Goal: Download file/media

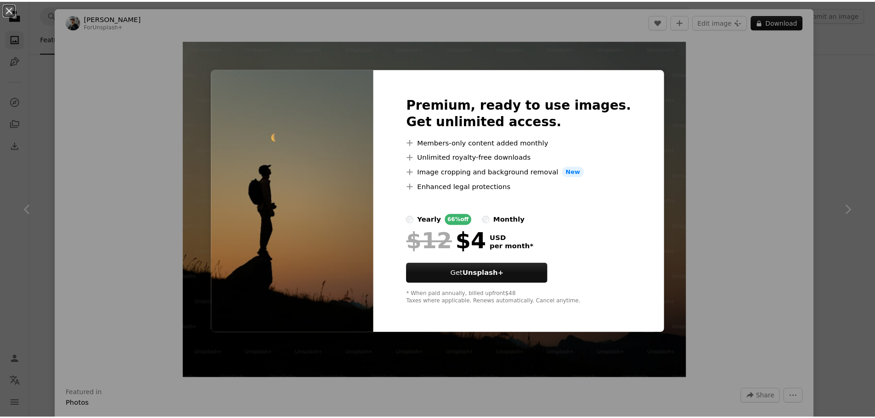
scroll to position [138, 0]
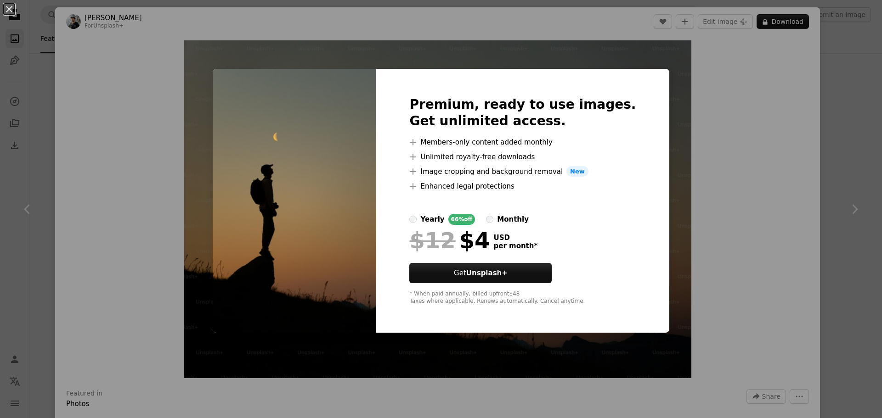
click at [708, 100] on div "An X shape Premium, ready to use images. Get unlimited access. A plus sign Memb…" at bounding box center [441, 209] width 882 height 418
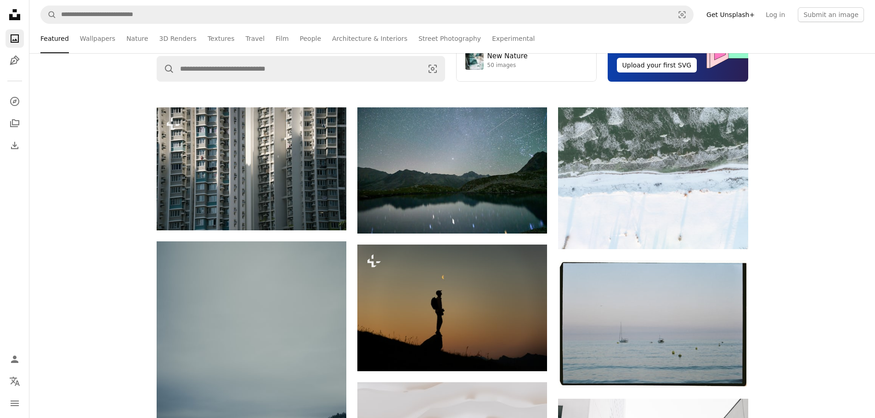
click at [14, 15] on icon "Unsplash logo Unsplash Home" at bounding box center [15, 15] width 18 height 18
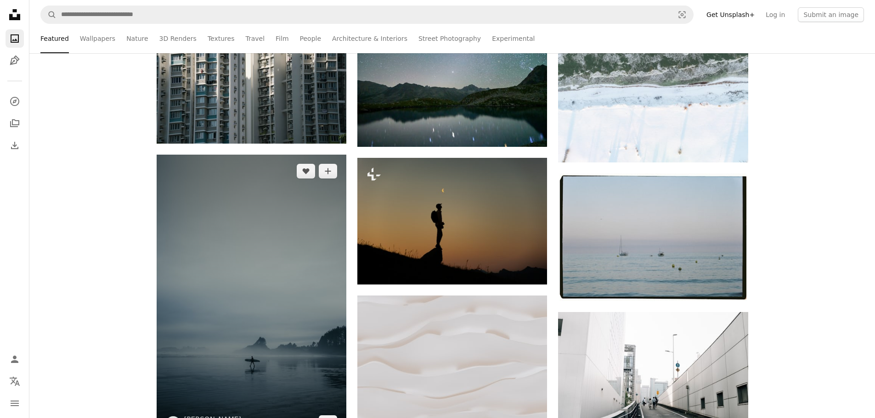
scroll to position [276, 0]
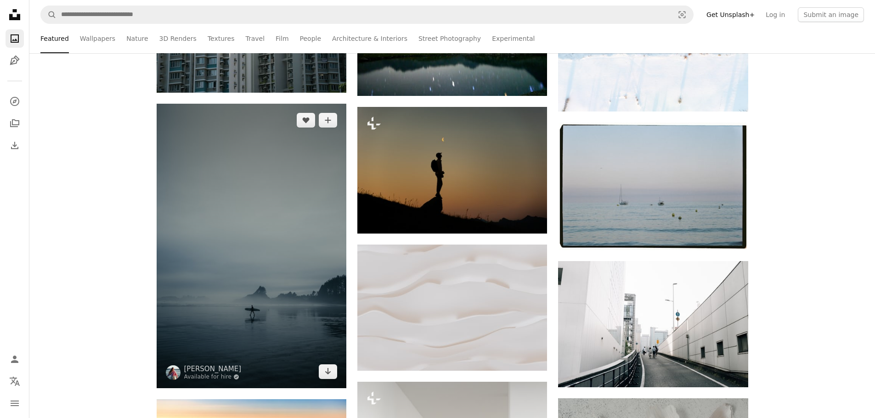
click at [259, 259] on img at bounding box center [252, 246] width 190 height 285
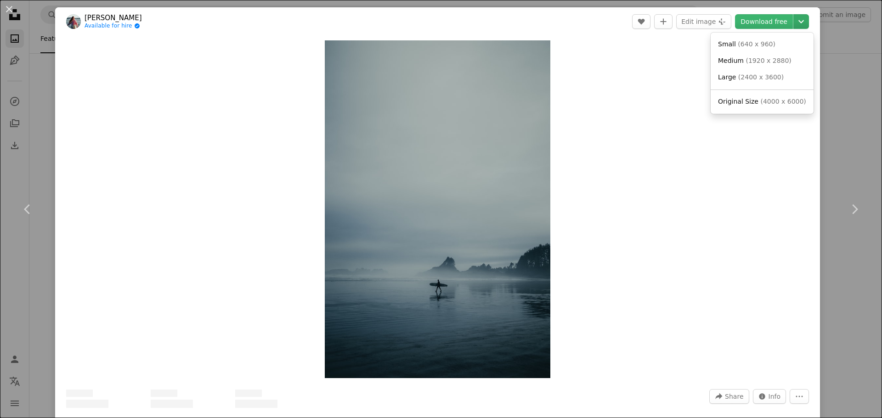
click at [794, 18] on icon "Chevron down" at bounding box center [801, 21] width 15 height 11
click at [748, 99] on span "Original Size" at bounding box center [738, 101] width 40 height 7
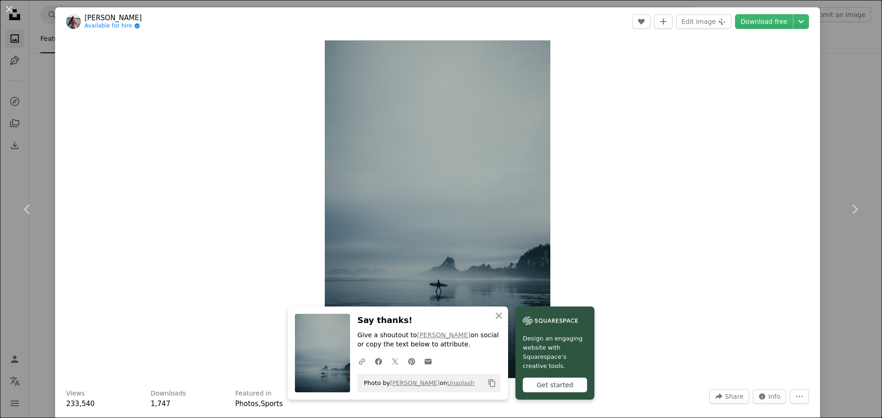
click at [760, 116] on div "Zoom in" at bounding box center [437, 209] width 765 height 347
click at [798, 23] on icon "Choose download size" at bounding box center [801, 21] width 6 height 3
click at [685, 124] on dialog "An X shape Chevron left Chevron right An X shape Close Say thanks! Give a shout…" at bounding box center [441, 209] width 882 height 418
click at [11, 11] on button "An X shape" at bounding box center [9, 9] width 11 height 11
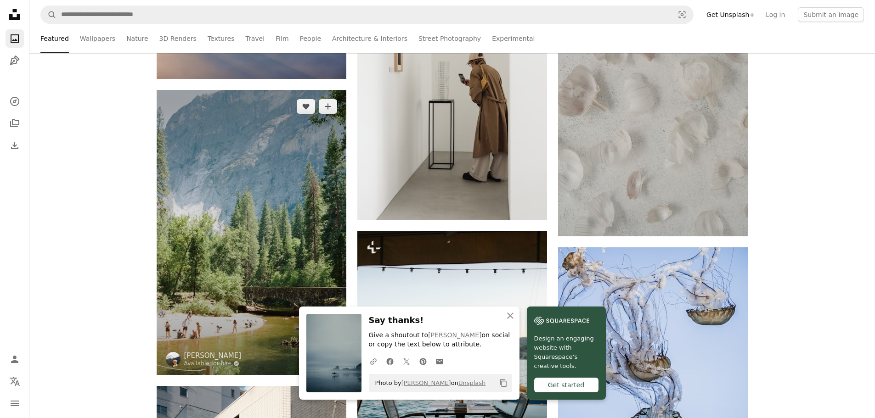
scroll to position [735, 0]
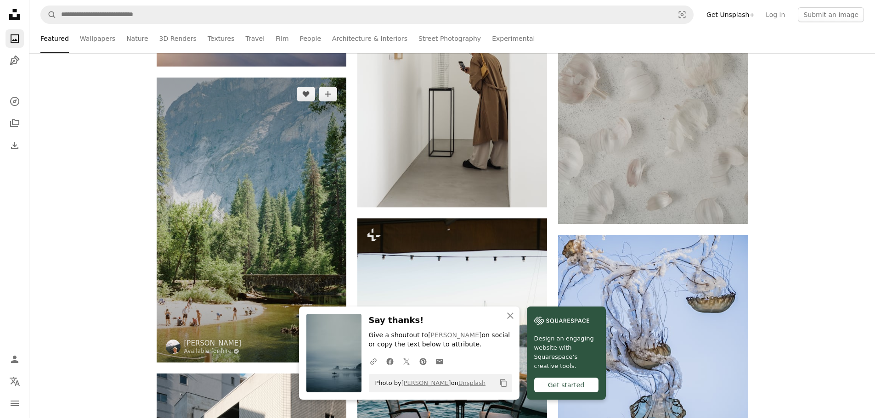
click at [231, 176] on img at bounding box center [252, 220] width 190 height 285
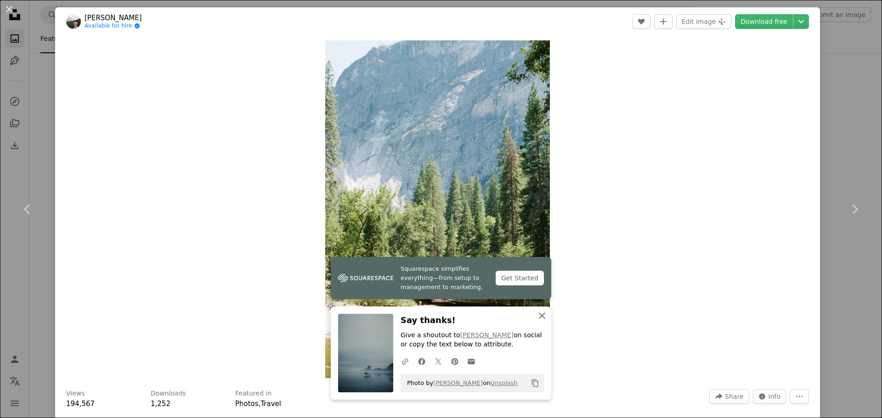
click at [537, 316] on icon "An X shape" at bounding box center [541, 315] width 11 height 11
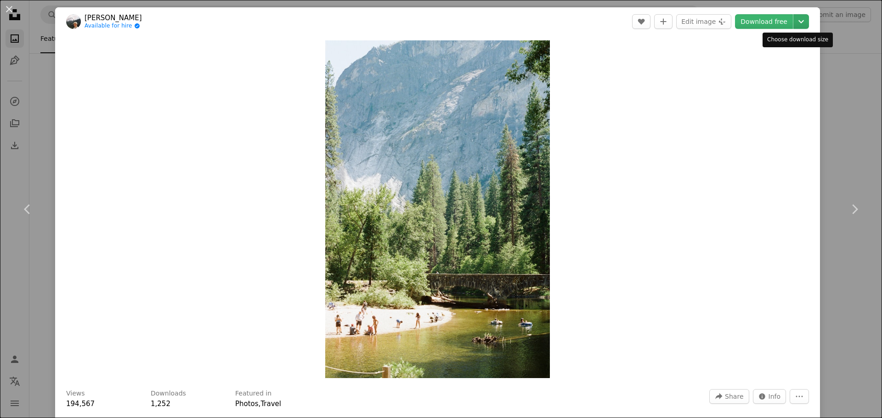
click at [796, 19] on icon "Chevron down" at bounding box center [801, 21] width 15 height 11
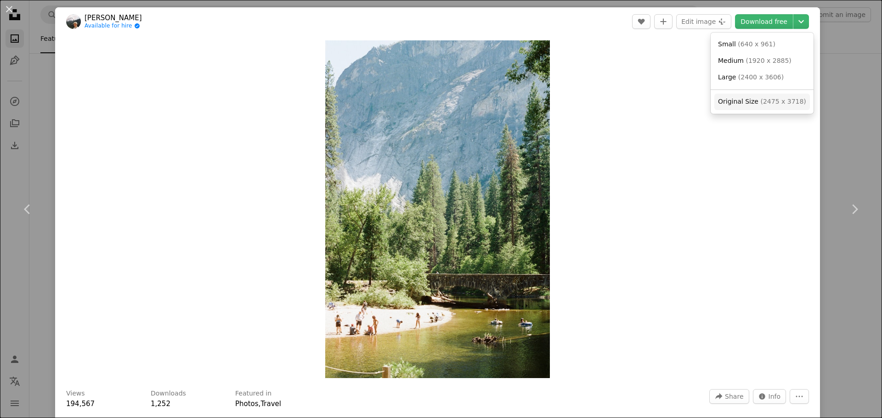
click at [763, 99] on span "( 2475 x 3718 )" at bounding box center [782, 101] width 45 height 7
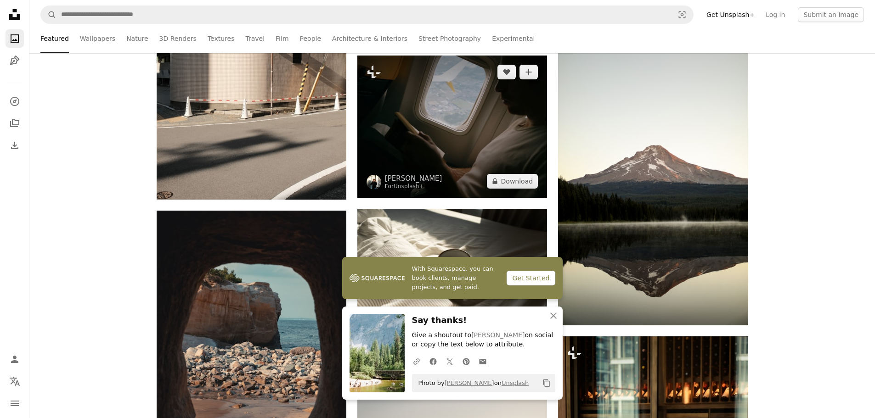
scroll to position [1194, 0]
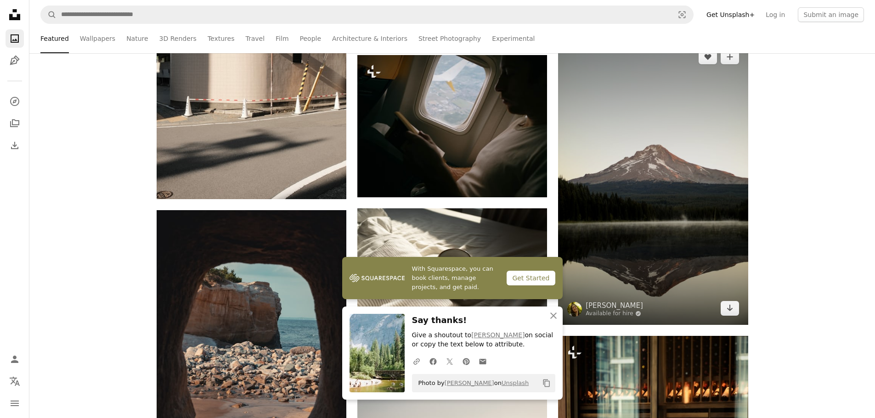
click at [665, 151] on img at bounding box center [653, 182] width 190 height 285
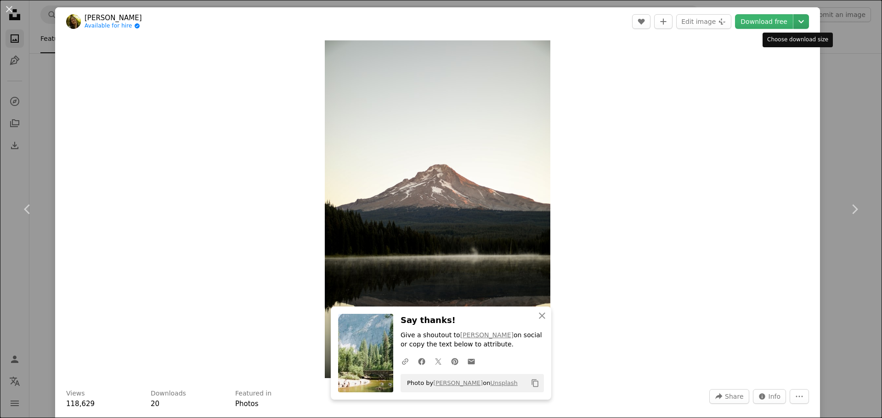
click at [794, 19] on icon "Chevron down" at bounding box center [801, 21] width 15 height 11
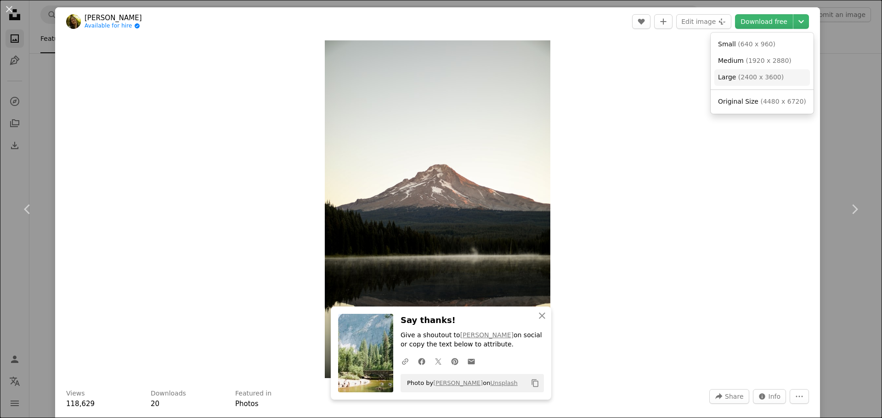
click at [763, 74] on span "( 2400 x 3600 )" at bounding box center [760, 76] width 45 height 7
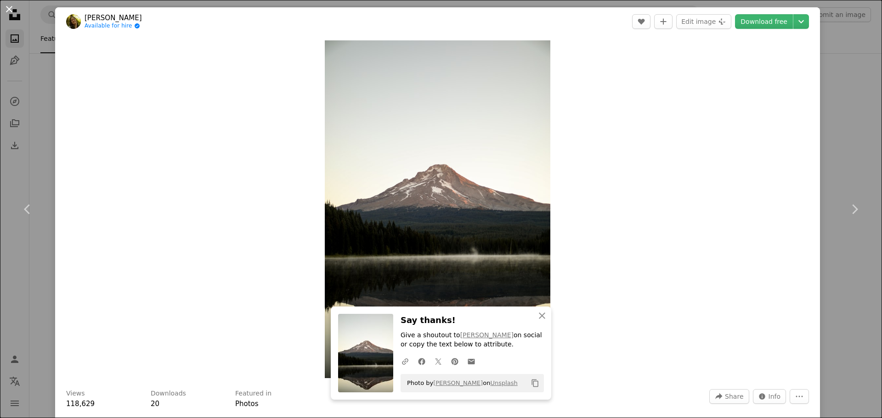
click at [8, 10] on button "An X shape" at bounding box center [9, 9] width 11 height 11
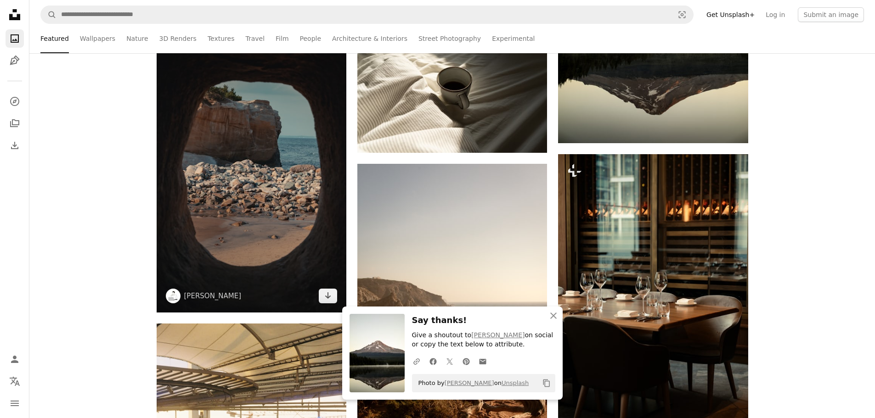
scroll to position [1378, 0]
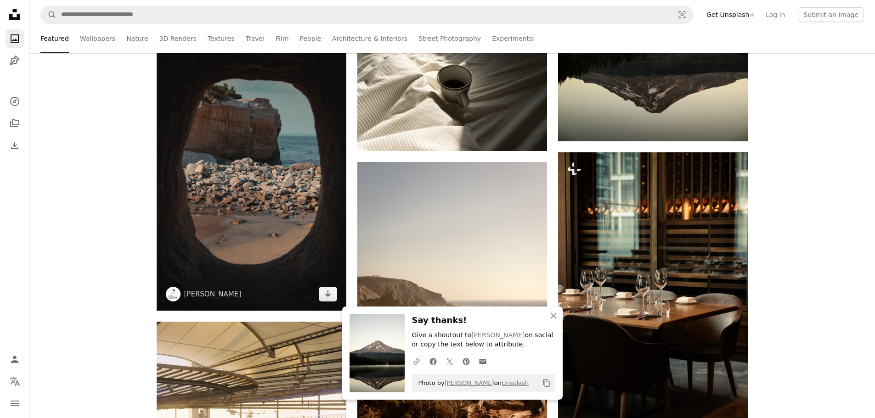
click at [276, 150] on img at bounding box center [252, 169] width 190 height 284
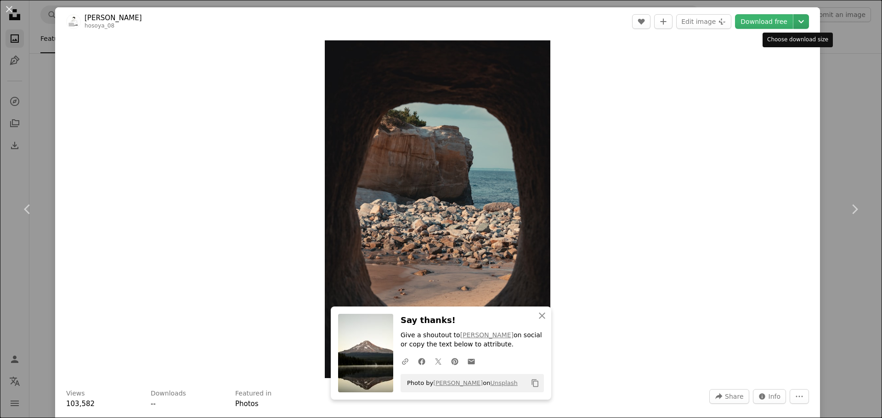
click at [793, 27] on button "Chevron down" at bounding box center [801, 21] width 16 height 15
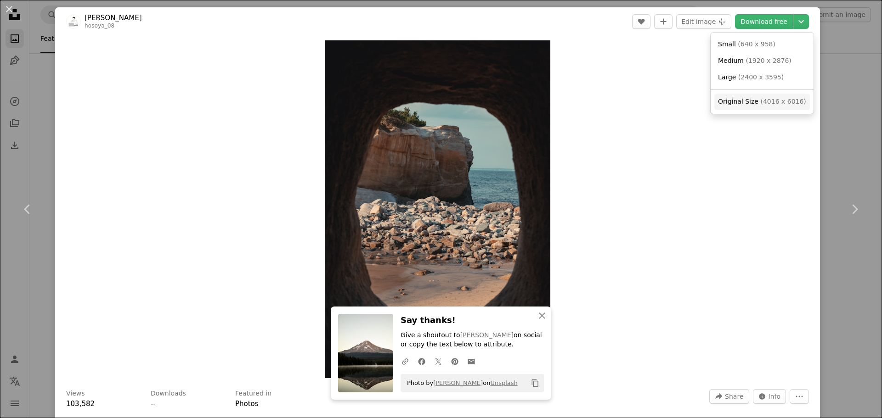
click at [765, 100] on span "( 4016 x 6016 )" at bounding box center [782, 101] width 45 height 7
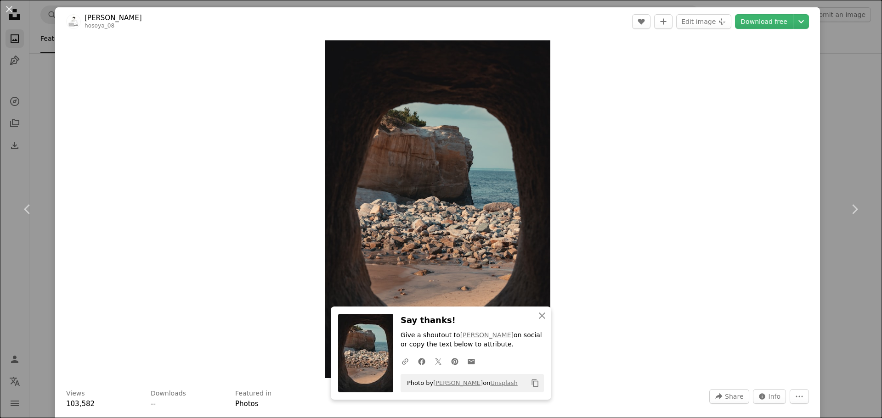
drag, startPoint x: 642, startPoint y: 94, endPoint x: 645, endPoint y: 106, distance: 12.9
click at [642, 94] on div "Zoom in" at bounding box center [437, 209] width 765 height 347
drag, startPoint x: 537, startPoint y: 312, endPoint x: 539, endPoint y: 323, distance: 11.2
click at [537, 312] on icon "An X shape" at bounding box center [541, 315] width 11 height 11
